Goal: Task Accomplishment & Management: Manage account settings

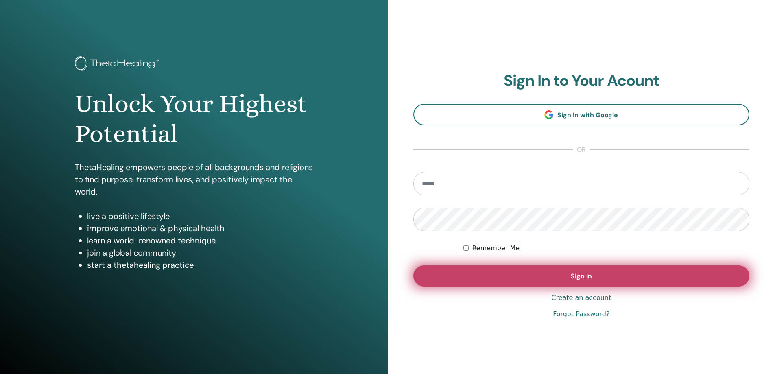
type input "**********"
click at [591, 272] on span "Sign In" at bounding box center [581, 276] width 21 height 9
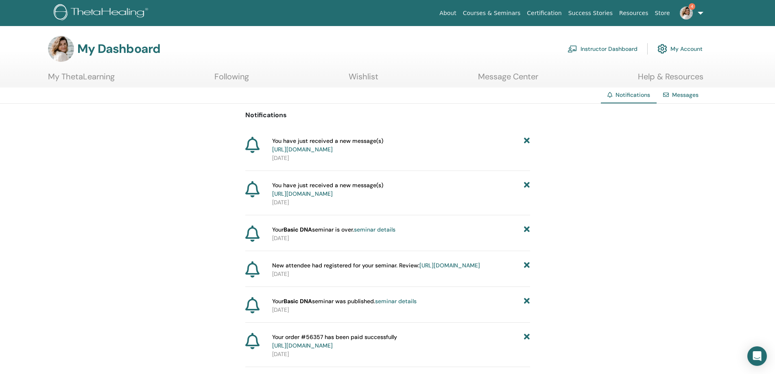
click at [685, 9] on img at bounding box center [686, 13] width 13 height 13
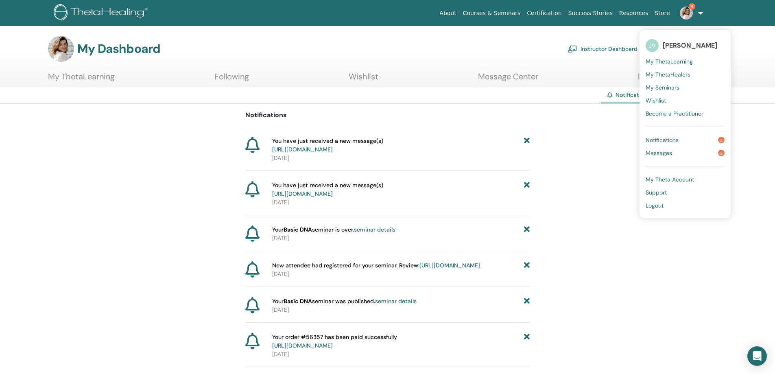
click at [676, 150] on link "Messages 2" at bounding box center [684, 152] width 79 height 13
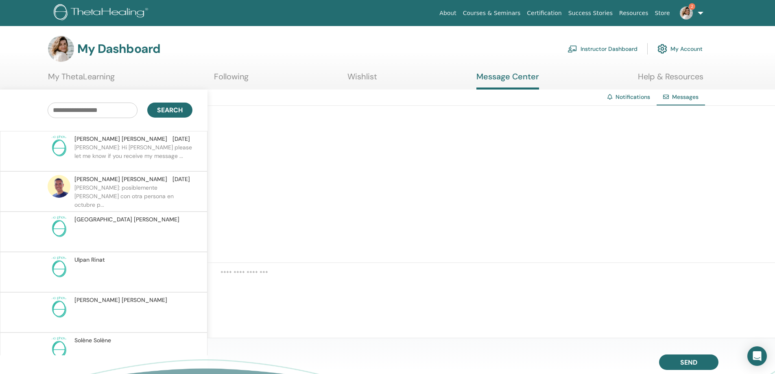
click at [148, 147] on p "[PERSON_NAME]: Hi [PERSON_NAME] please let me know if you receive my message ..." at bounding box center [133, 155] width 118 height 24
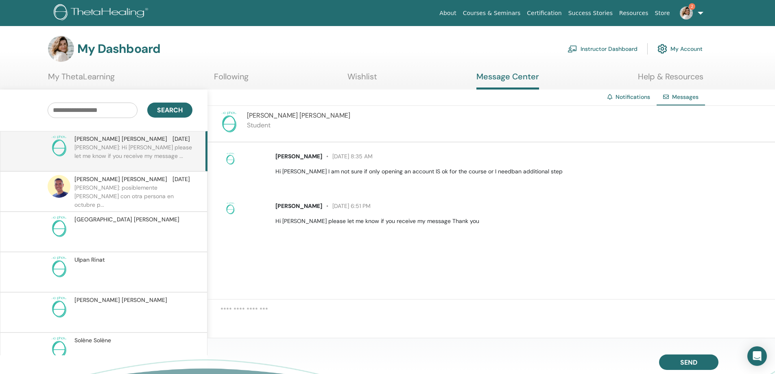
click at [686, 10] on img at bounding box center [686, 13] width 13 height 13
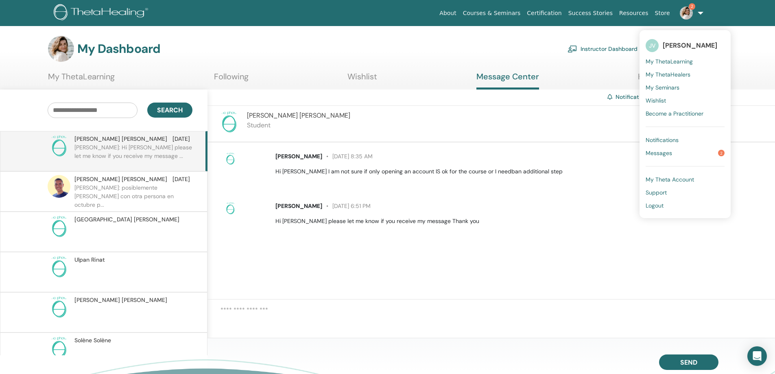
click at [689, 154] on link "Messages 2" at bounding box center [684, 152] width 79 height 13
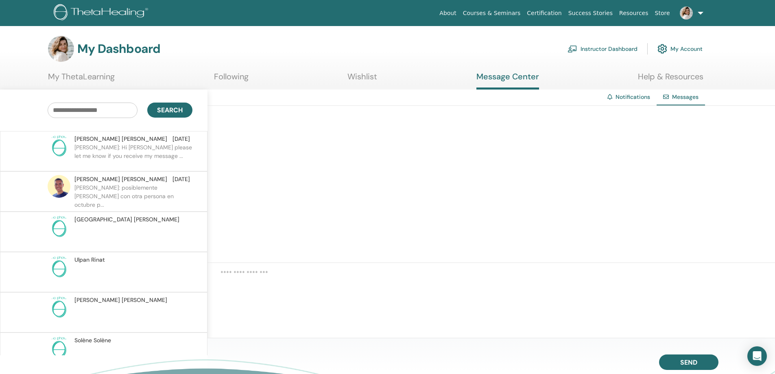
click at [623, 48] on link "Instructor Dashboard" at bounding box center [602, 49] width 70 height 18
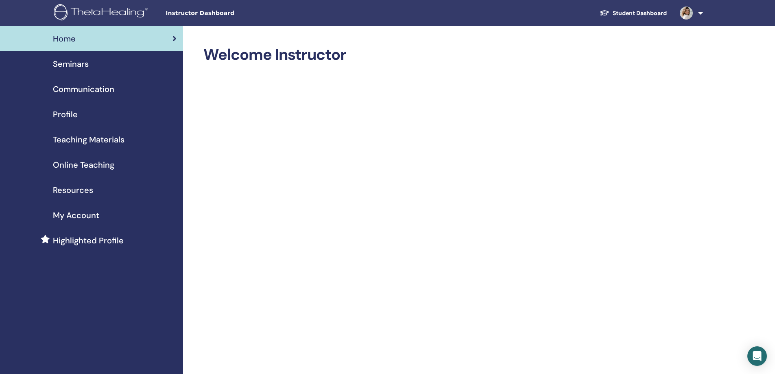
click at [82, 214] on span "My Account" at bounding box center [76, 215] width 46 height 12
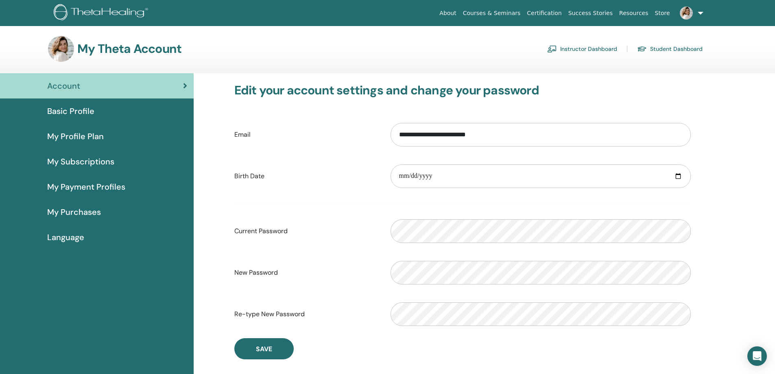
click at [689, 9] on img at bounding box center [686, 13] width 13 height 13
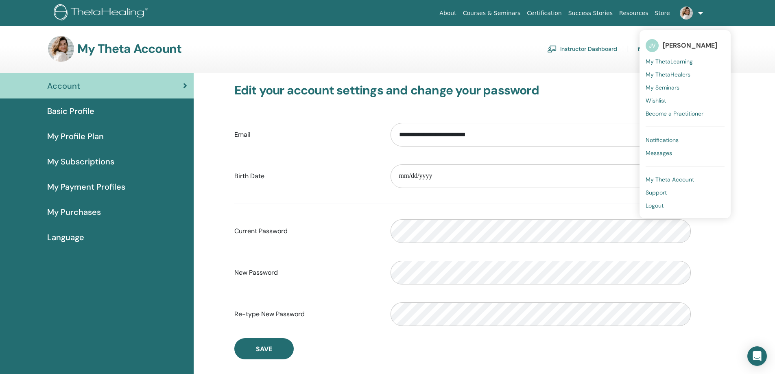
click at [665, 87] on span "My Seminars" at bounding box center [662, 87] width 34 height 7
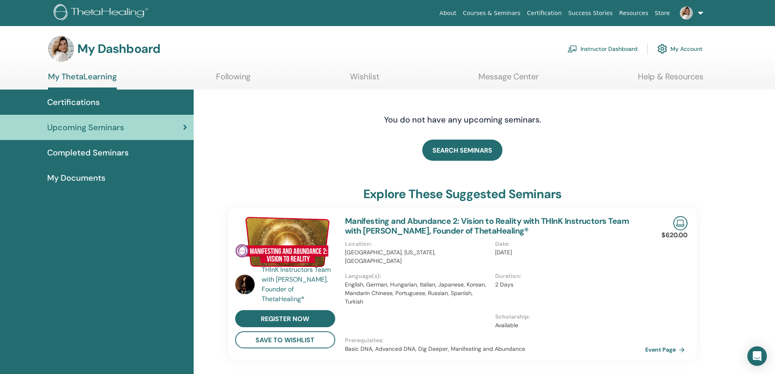
click at [621, 49] on link "Instructor Dashboard" at bounding box center [602, 49] width 70 height 18
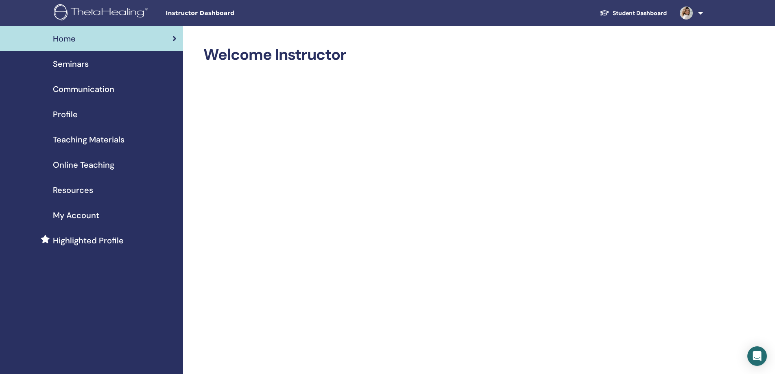
click at [78, 61] on span "Seminars" at bounding box center [71, 64] width 36 height 12
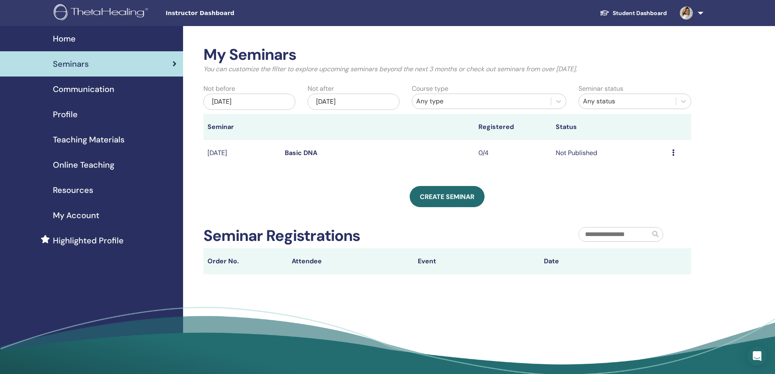
click at [673, 152] on icon at bounding box center [673, 152] width 2 height 7
click at [659, 156] on li "Preview" at bounding box center [650, 158] width 44 height 12
click at [223, 153] on td "Sep/26, 2025" at bounding box center [241, 153] width 77 height 26
click at [313, 147] on td "Basic DNA" at bounding box center [378, 153] width 194 height 26
click at [561, 151] on td "Not Published" at bounding box center [610, 153] width 116 height 26
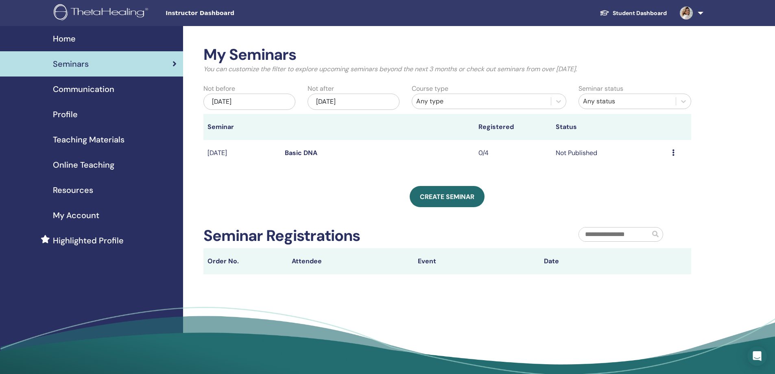
click at [673, 150] on icon at bounding box center [673, 152] width 2 height 7
click at [651, 167] on li "Edit" at bounding box center [650, 169] width 44 height 12
click at [673, 151] on icon at bounding box center [673, 152] width 2 height 7
click at [640, 168] on link "Edit" at bounding box center [640, 170] width 12 height 9
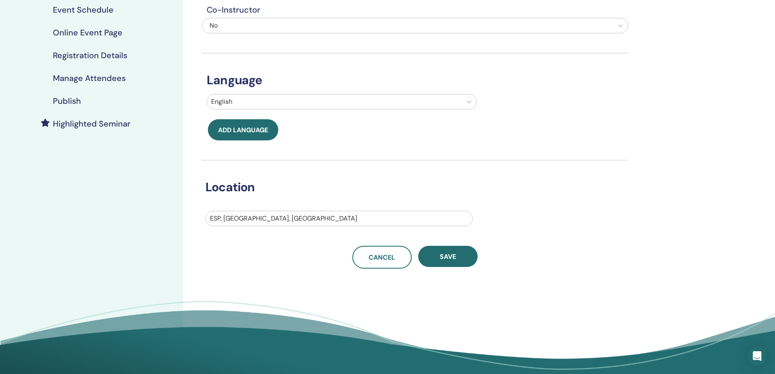
scroll to position [122, 0]
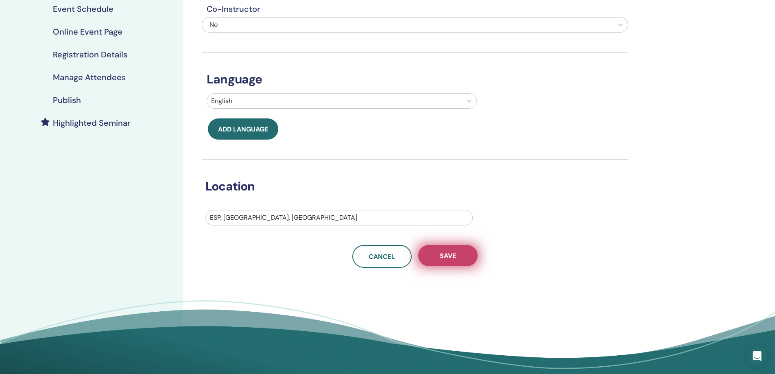
click at [461, 256] on button "Save" at bounding box center [447, 255] width 59 height 21
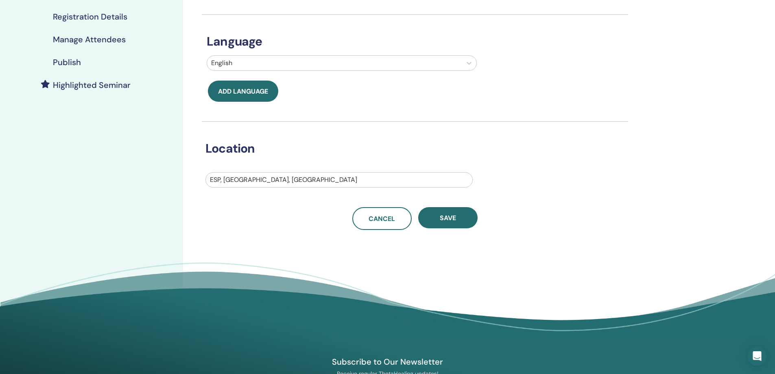
scroll to position [163, 0]
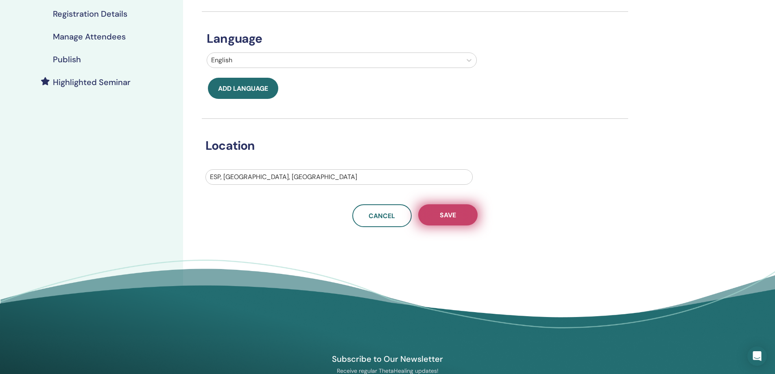
click at [460, 211] on button "Save" at bounding box center [447, 214] width 59 height 21
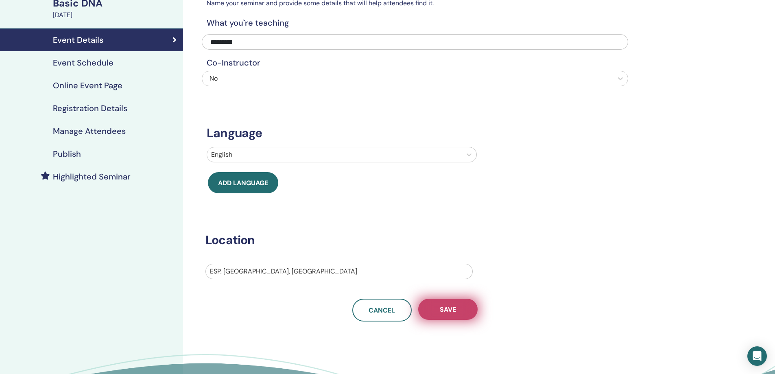
scroll to position [81, 0]
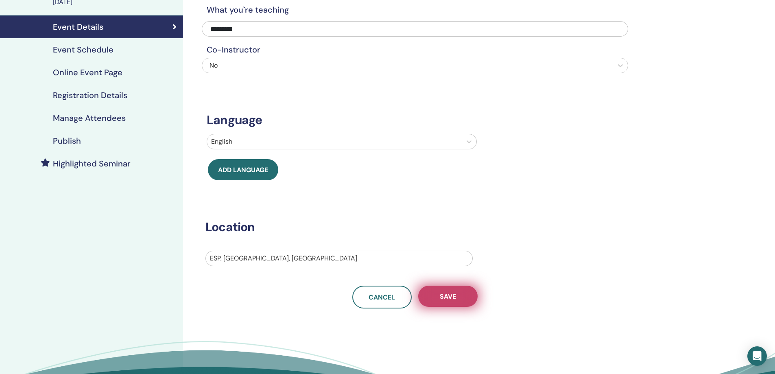
click at [451, 293] on span "Save" at bounding box center [448, 296] width 16 height 9
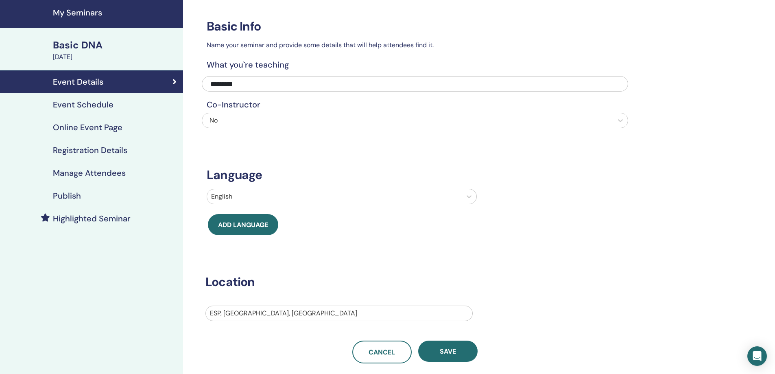
scroll to position [41, 0]
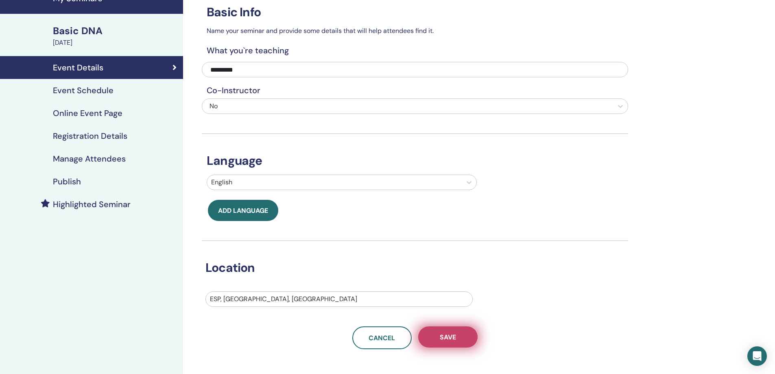
drag, startPoint x: 447, startPoint y: 326, endPoint x: 449, endPoint y: 331, distance: 5.9
click at [449, 331] on div "Basic Info Name your seminar and provide some details that will help attendees …" at bounding box center [415, 167] width 426 height 364
click at [447, 339] on span "Save" at bounding box center [448, 337] width 16 height 9
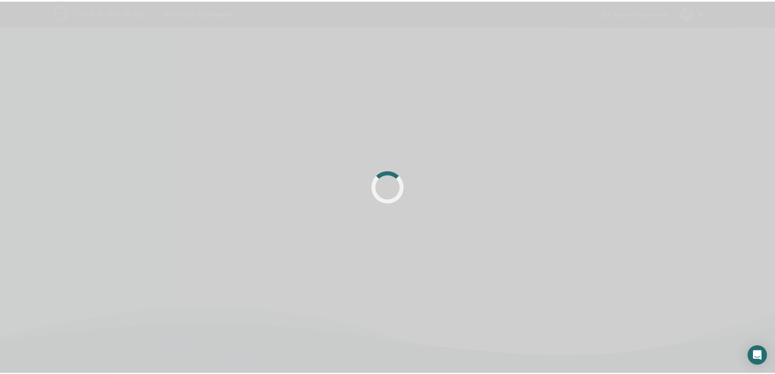
scroll to position [41, 0]
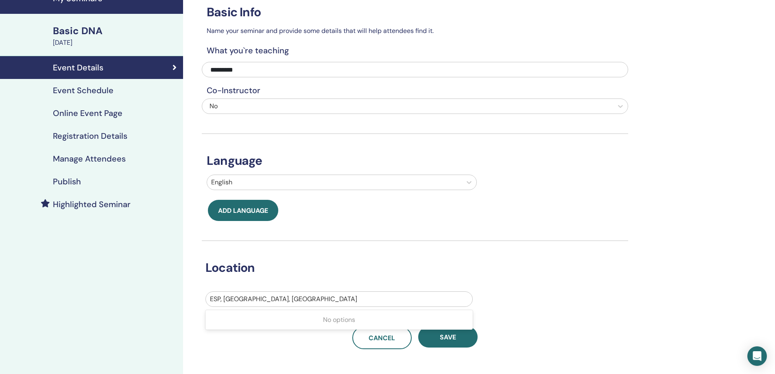
click at [293, 292] on div "ESP, [GEOGRAPHIC_DATA], [GEOGRAPHIC_DATA]" at bounding box center [339, 299] width 266 height 15
click at [284, 297] on div at bounding box center [339, 298] width 258 height 11
click at [447, 336] on span "Save" at bounding box center [448, 337] width 16 height 9
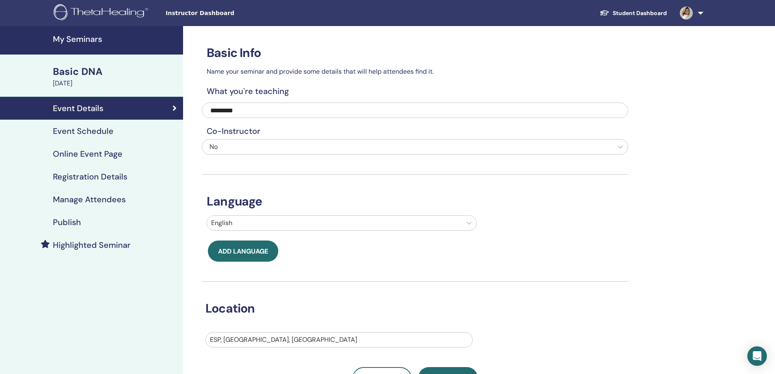
click at [149, 182] on link "Registration Details" at bounding box center [91, 176] width 183 height 23
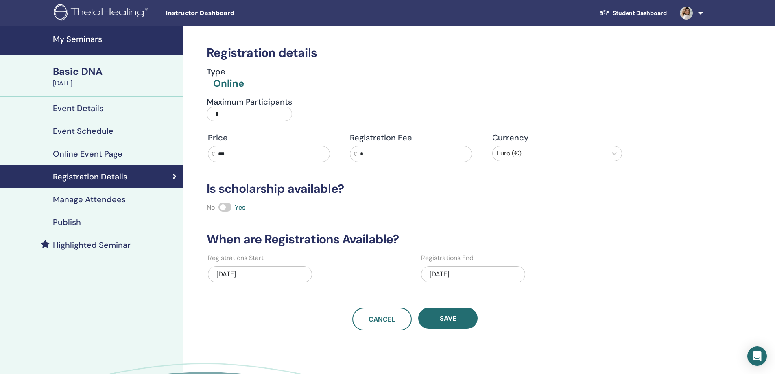
click at [125, 153] on div "Online Event Page" at bounding box center [92, 154] width 170 height 10
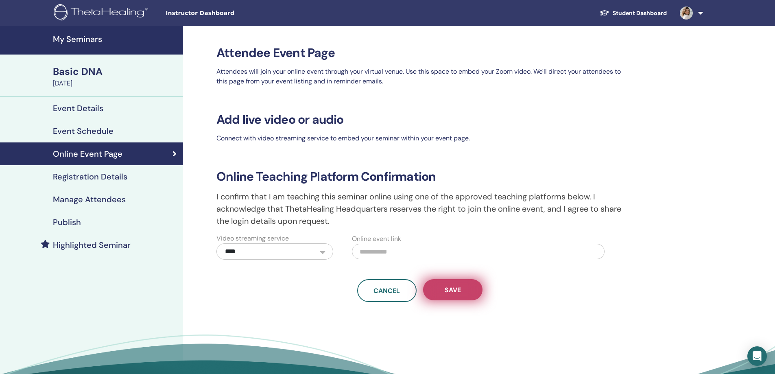
click at [450, 292] on span "Save" at bounding box center [453, 290] width 16 height 9
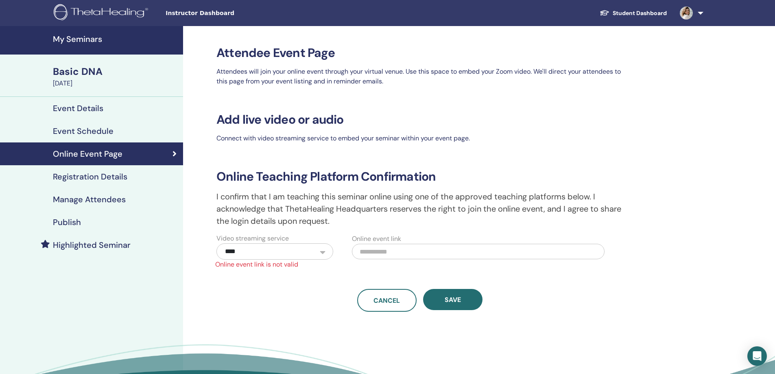
click at [420, 248] on input "text" at bounding box center [478, 251] width 253 height 15
click at [447, 301] on span "Save" at bounding box center [453, 299] width 16 height 9
click at [470, 303] on button "Save" at bounding box center [452, 299] width 59 height 21
click at [411, 257] on input "*********" at bounding box center [478, 251] width 253 height 15
click at [293, 253] on select "**********" at bounding box center [274, 251] width 117 height 16
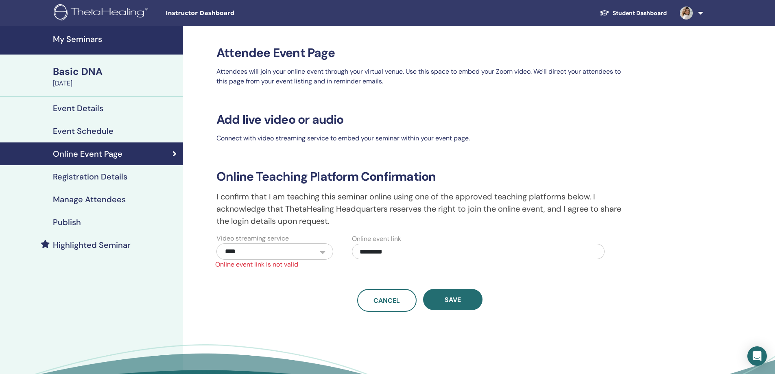
click at [293, 253] on select "**********" at bounding box center [274, 251] width 117 height 16
click at [429, 254] on input "*********" at bounding box center [478, 251] width 253 height 15
drag, startPoint x: 423, startPoint y: 255, endPoint x: 349, endPoint y: 256, distance: 74.4
click at [349, 256] on div "Online event link *********" at bounding box center [481, 246] width 271 height 26
click at [445, 255] on input "*********" at bounding box center [478, 251] width 253 height 15
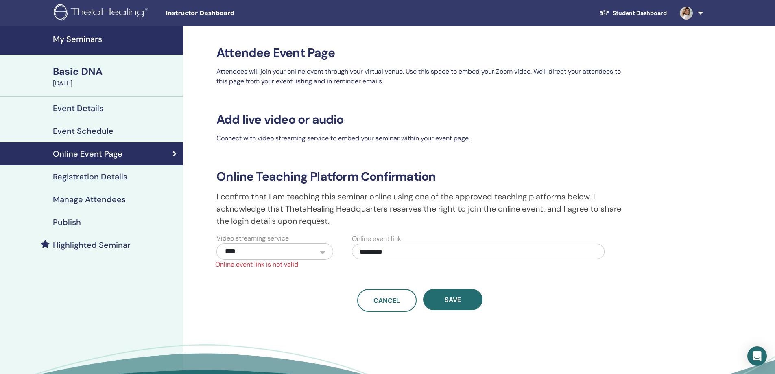
drag, startPoint x: 429, startPoint y: 253, endPoint x: 338, endPoint y: 253, distance: 91.9
click at [338, 253] on div "**********" at bounding box center [413, 246] width 416 height 26
paste input "**********"
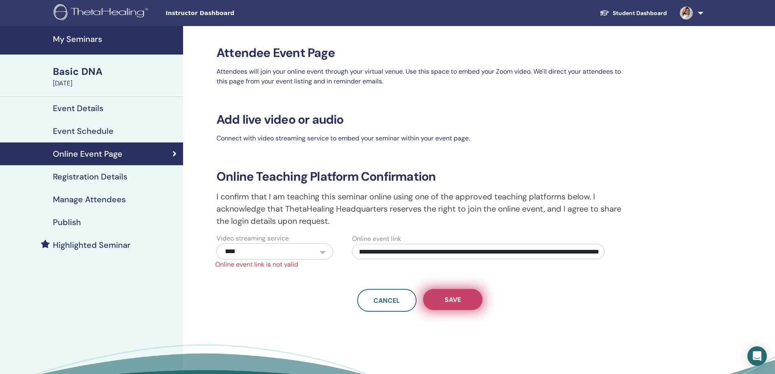
type input "**********"
click at [460, 300] on span "Save" at bounding box center [453, 299] width 16 height 9
click at [291, 256] on select "**********" at bounding box center [274, 251] width 117 height 16
click at [216, 243] on select "**********" at bounding box center [274, 251] width 117 height 16
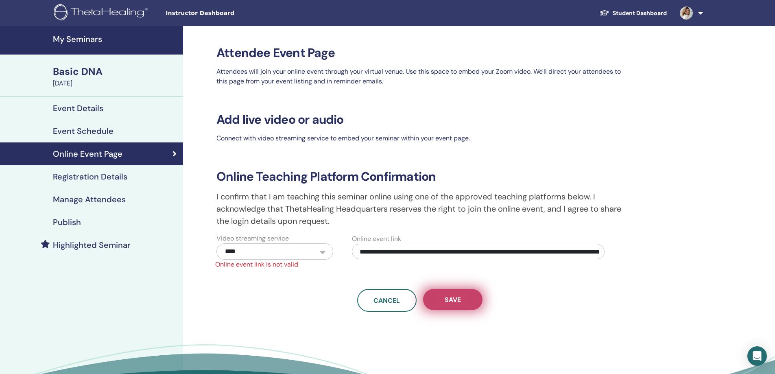
click at [465, 300] on button "Save" at bounding box center [452, 299] width 59 height 21
click at [114, 128] on div "Event Schedule" at bounding box center [92, 131] width 170 height 10
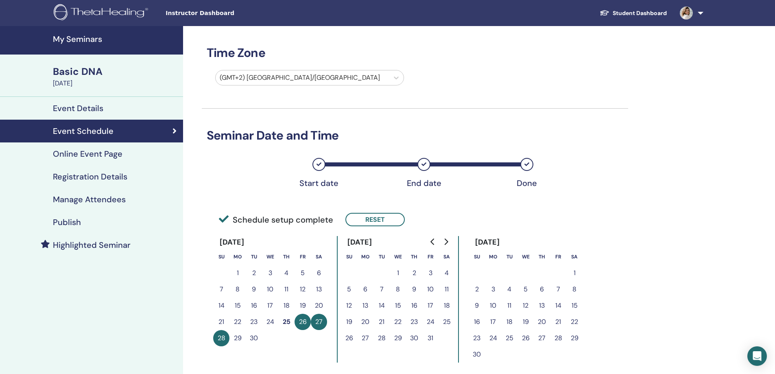
click at [120, 150] on h4 "Online Event Page" at bounding box center [88, 154] width 70 height 10
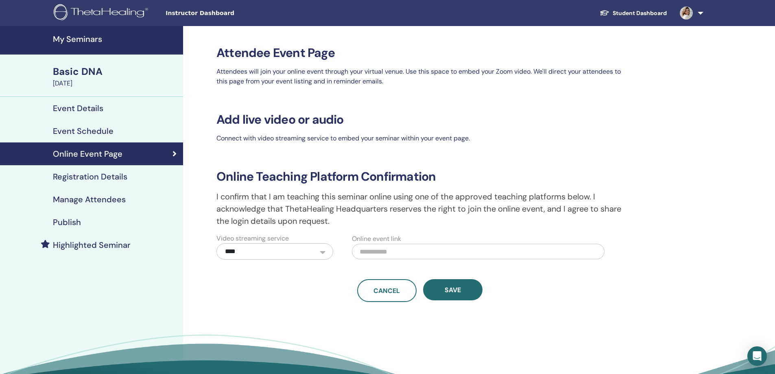
click at [393, 243] on label "Online event link" at bounding box center [376, 239] width 49 height 10
click at [394, 251] on input "text" at bounding box center [478, 251] width 253 height 15
paste input "**********"
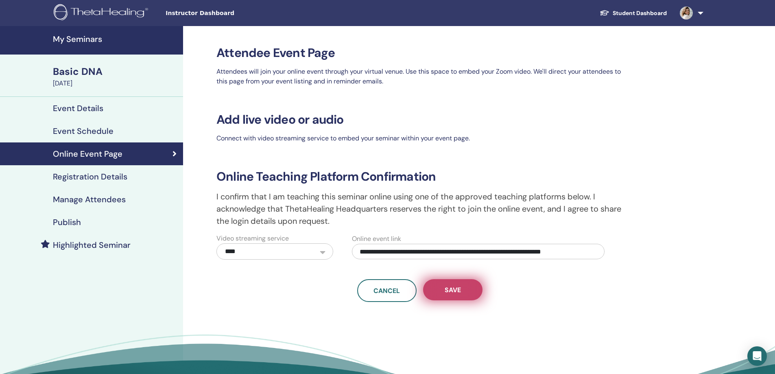
type input "**********"
click at [446, 289] on span "Save" at bounding box center [453, 290] width 16 height 9
click at [445, 292] on span "Save" at bounding box center [453, 290] width 16 height 9
click at [434, 246] on input "**********" at bounding box center [478, 251] width 253 height 15
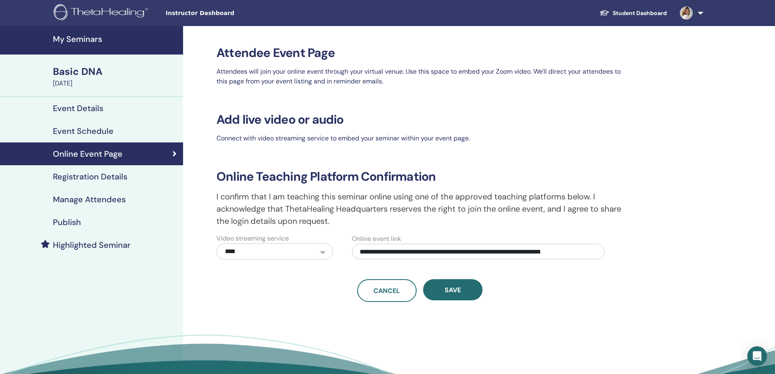
click at [360, 251] on input "**********" at bounding box center [478, 251] width 253 height 15
click at [453, 288] on span "Save" at bounding box center [453, 290] width 16 height 9
click at [451, 277] on div "**********" at bounding box center [419, 197] width 416 height 209
click at [453, 285] on button "Save" at bounding box center [452, 289] width 59 height 21
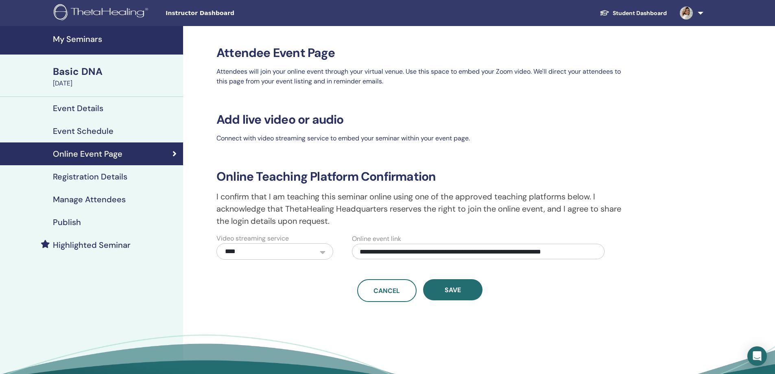
drag, startPoint x: 358, startPoint y: 251, endPoint x: 680, endPoint y: 222, distance: 323.8
click at [680, 222] on div "**********" at bounding box center [446, 164] width 497 height 276
click at [456, 287] on span "Save" at bounding box center [453, 290] width 16 height 9
click at [81, 108] on h4 "Event Details" at bounding box center [78, 108] width 50 height 10
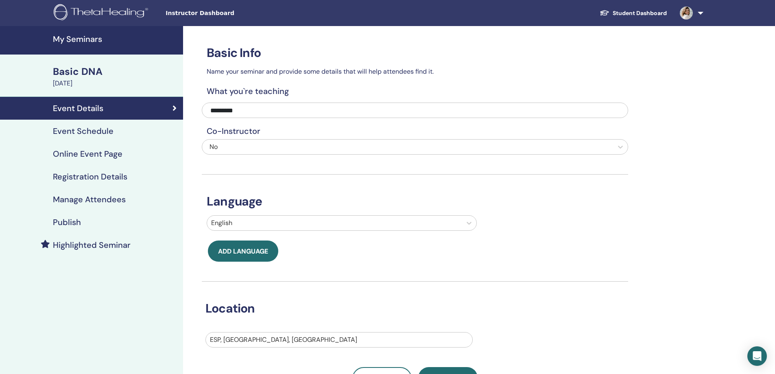
click at [98, 174] on h4 "Registration Details" at bounding box center [90, 177] width 74 height 10
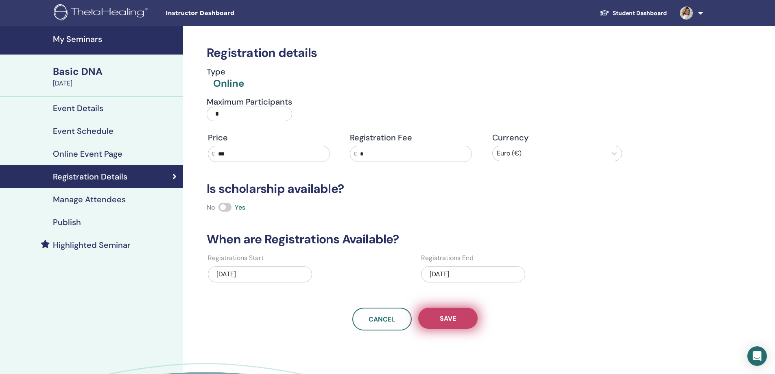
click at [458, 315] on button "Save" at bounding box center [447, 317] width 59 height 21
click at [473, 274] on div "09/25/2025" at bounding box center [473, 274] width 104 height 16
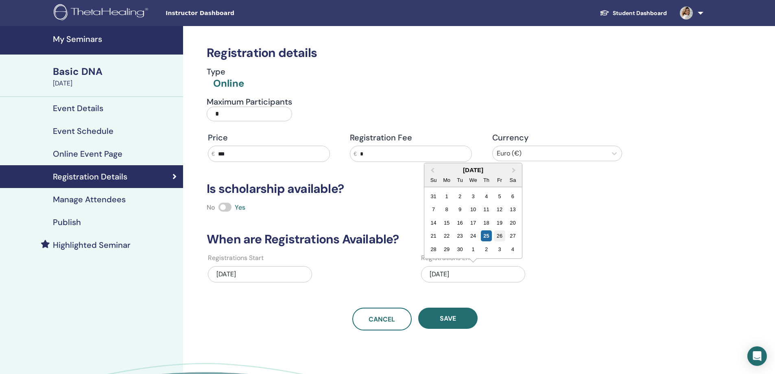
click at [499, 235] on div "26" at bounding box center [499, 235] width 11 height 11
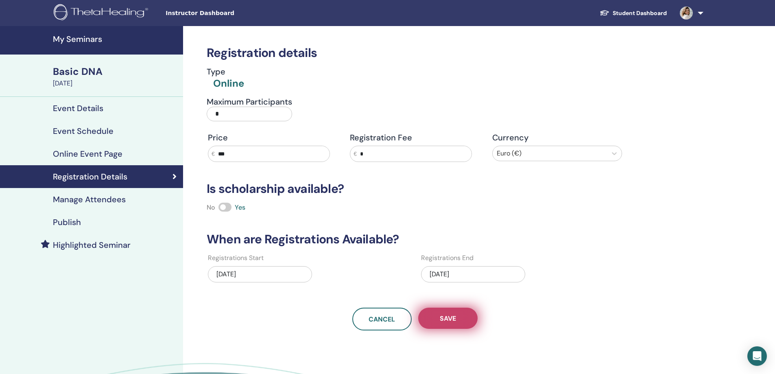
click at [450, 319] on span "Save" at bounding box center [448, 318] width 16 height 9
click at [108, 201] on h4 "Manage Attendees" at bounding box center [89, 199] width 73 height 10
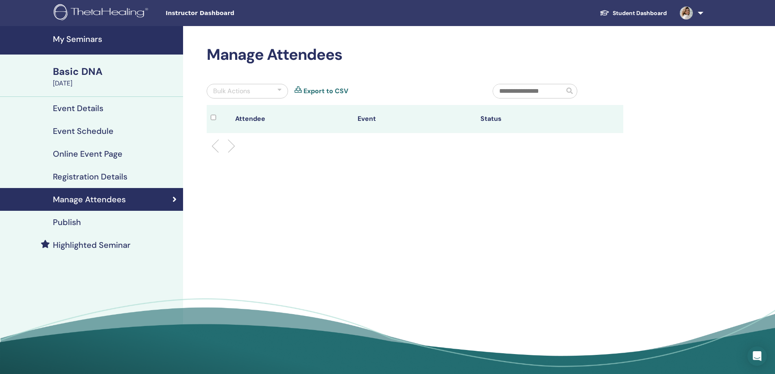
click at [249, 126] on th "Attendee" at bounding box center [292, 119] width 122 height 28
click at [249, 117] on th "Attendee" at bounding box center [292, 119] width 122 height 28
click at [72, 128] on h4 "Event Schedule" at bounding box center [83, 131] width 61 height 10
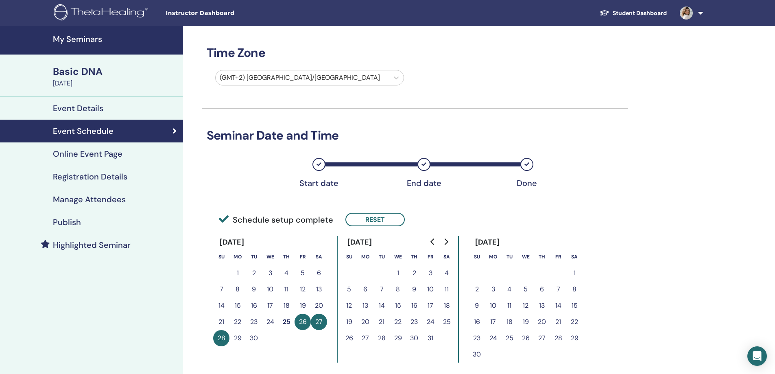
click at [87, 152] on h4 "Online Event Page" at bounding box center [88, 154] width 70 height 10
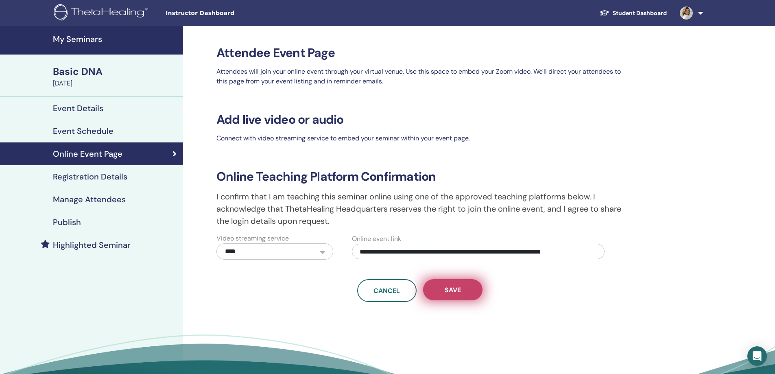
click at [457, 288] on span "Save" at bounding box center [453, 290] width 16 height 9
click at [74, 219] on h4 "Publish" at bounding box center [67, 222] width 28 height 10
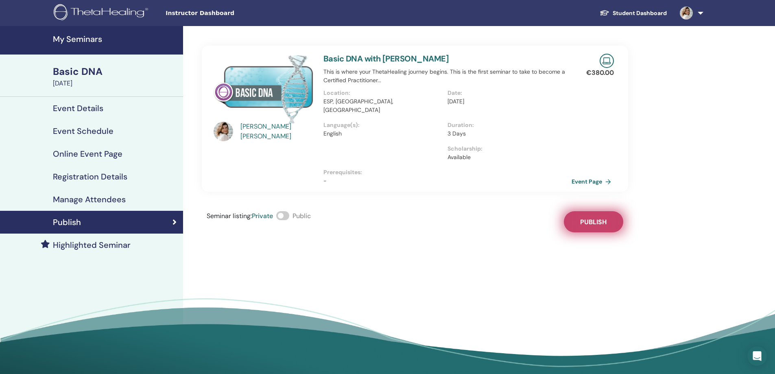
click at [589, 211] on button "Publish" at bounding box center [593, 221] width 59 height 21
click at [285, 211] on span at bounding box center [282, 215] width 13 height 9
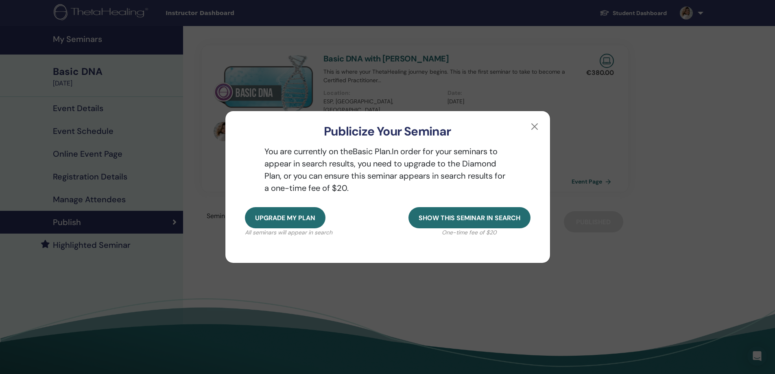
click at [379, 228] on div "Upgrade my plan All seminars will appear in search Show this seminar in search …" at bounding box center [387, 235] width 325 height 56
click at [536, 125] on button "button" at bounding box center [534, 126] width 13 height 13
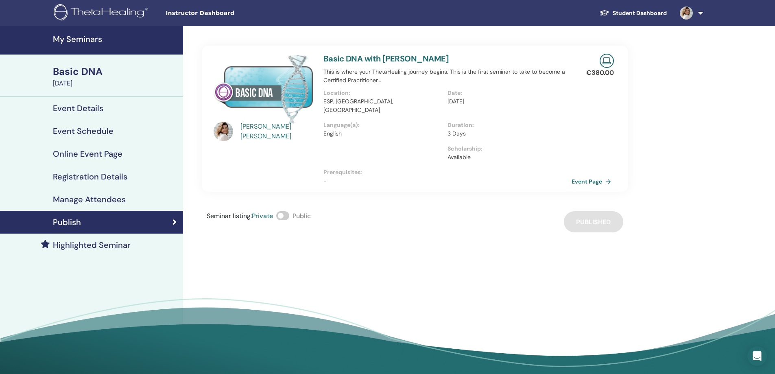
click at [286, 211] on span at bounding box center [282, 215] width 13 height 9
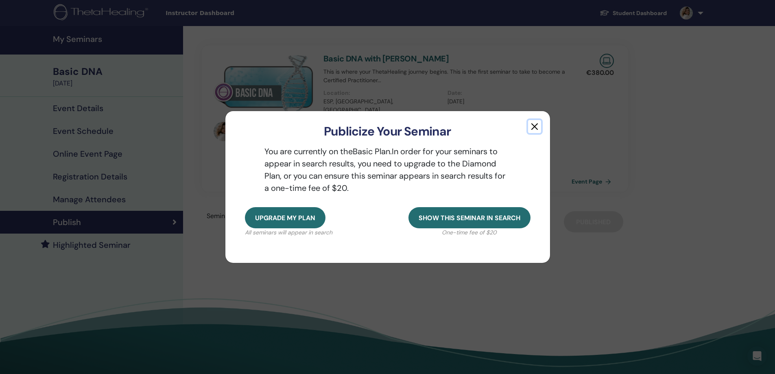
click at [532, 126] on button "button" at bounding box center [534, 126] width 13 height 13
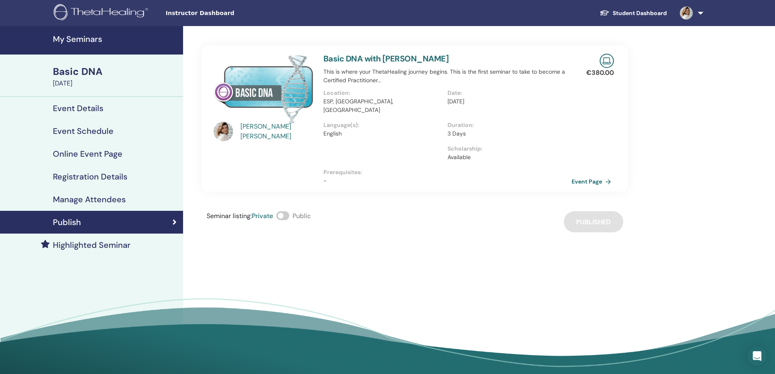
click at [583, 211] on div "Seminar listing : Private Public Published" at bounding box center [415, 221] width 426 height 21
click at [588, 175] on link "Event Page" at bounding box center [594, 181] width 43 height 12
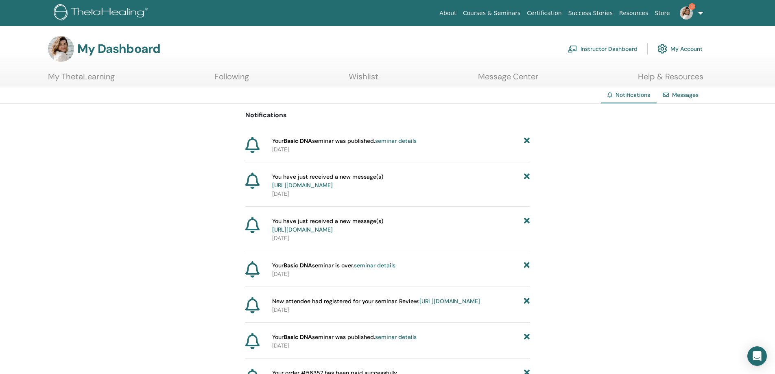
click at [687, 11] on img at bounding box center [686, 13] width 13 height 13
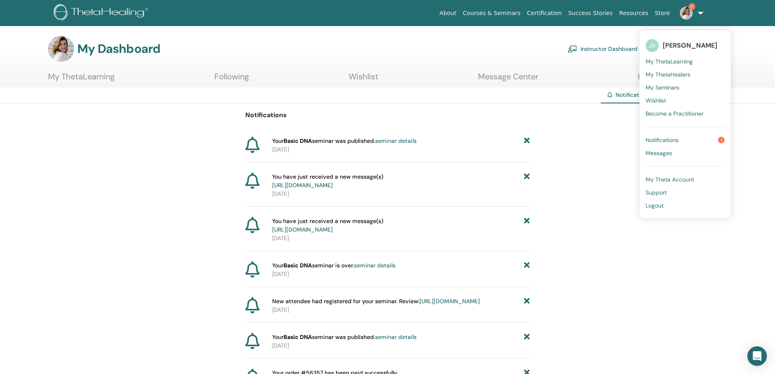
click at [688, 140] on link "Notifications 1" at bounding box center [684, 139] width 79 height 13
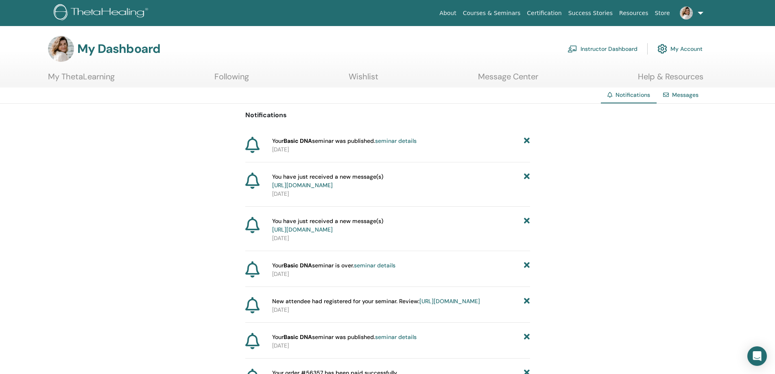
click at [603, 48] on link "Instructor Dashboard" at bounding box center [602, 49] width 70 height 18
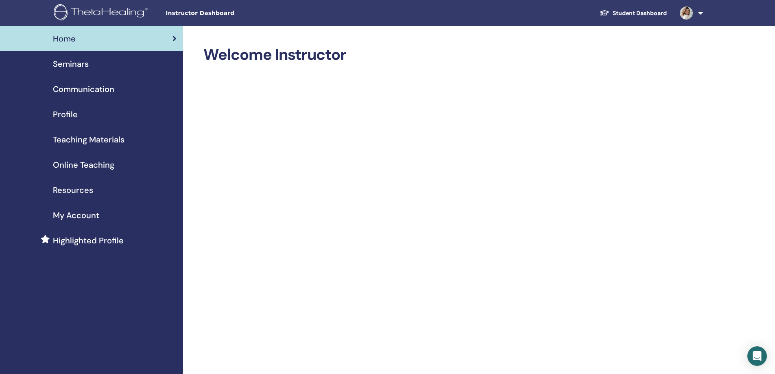
click at [63, 111] on span "Profile" at bounding box center [65, 114] width 25 height 12
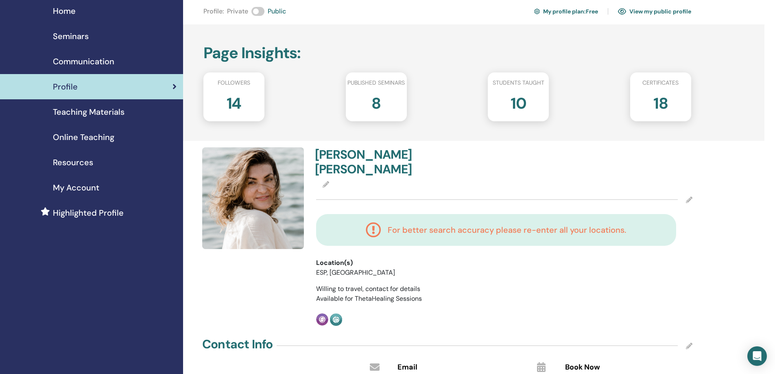
scroll to position [41, 0]
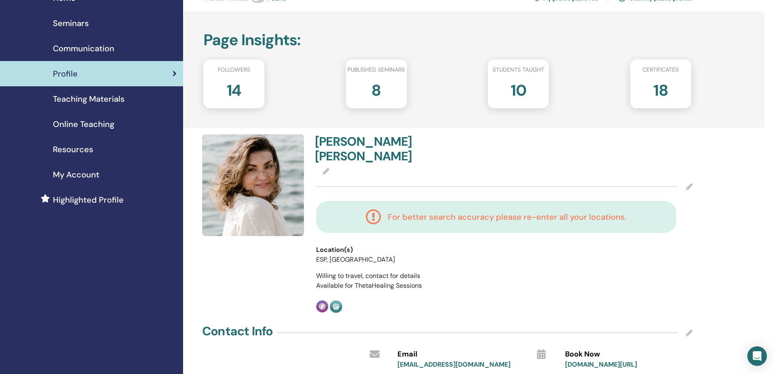
click at [233, 89] on h2 "14" at bounding box center [234, 88] width 15 height 23
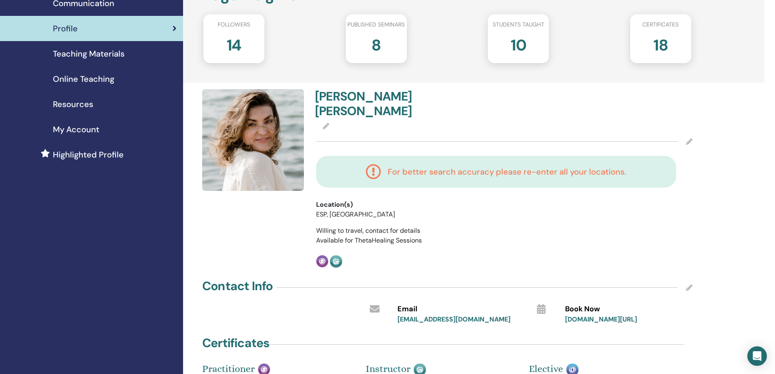
scroll to position [81, 0]
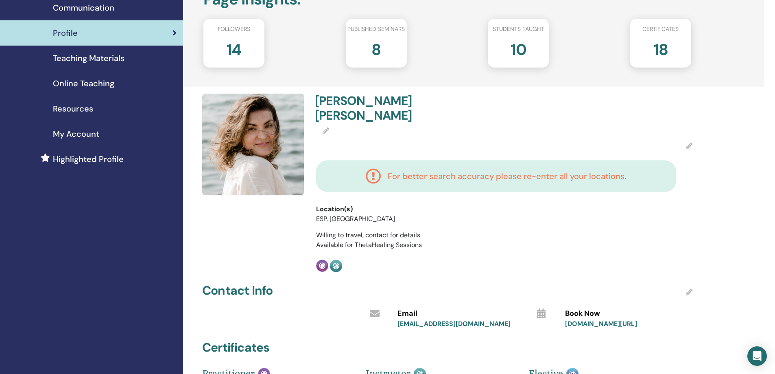
click at [661, 48] on h2 "18" at bounding box center [660, 48] width 15 height 23
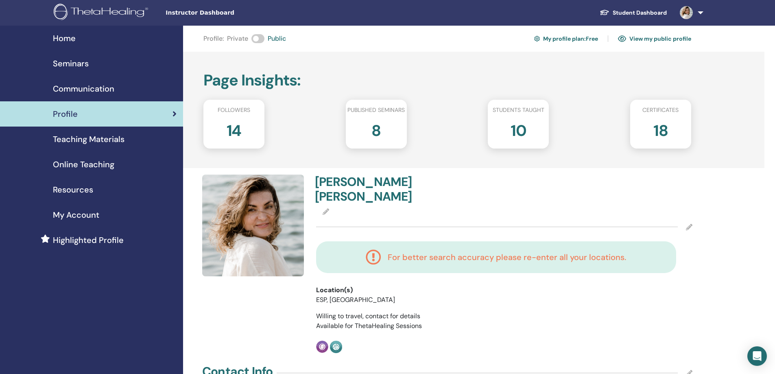
scroll to position [0, 0]
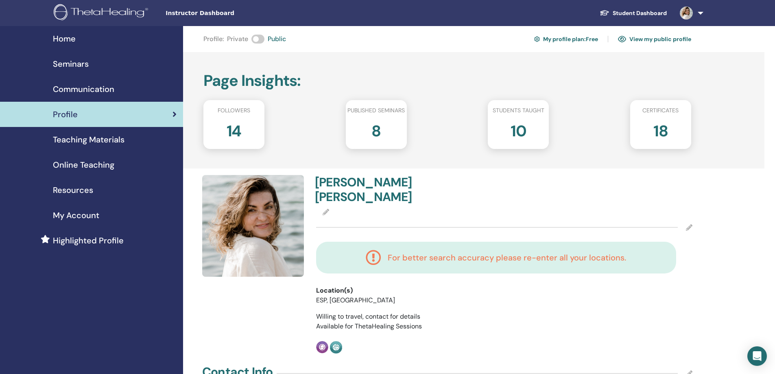
click at [111, 87] on span "Communication" at bounding box center [83, 89] width 61 height 12
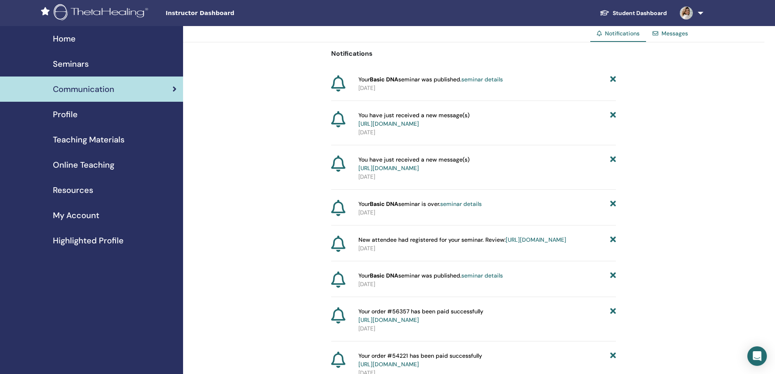
click at [71, 63] on span "Seminars" at bounding box center [71, 64] width 36 height 12
